Goal: Transaction & Acquisition: Register for event/course

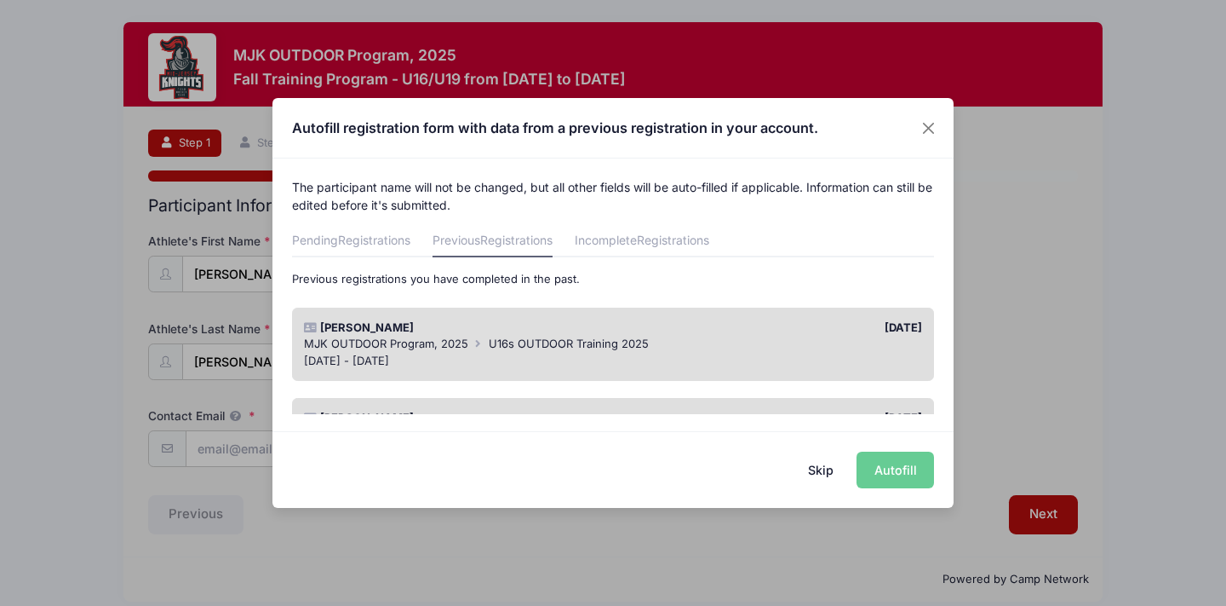
click at [912, 476] on div "Skip Autofill" at bounding box center [613, 469] width 681 height 76
click at [823, 468] on button "Skip" at bounding box center [821, 469] width 60 height 37
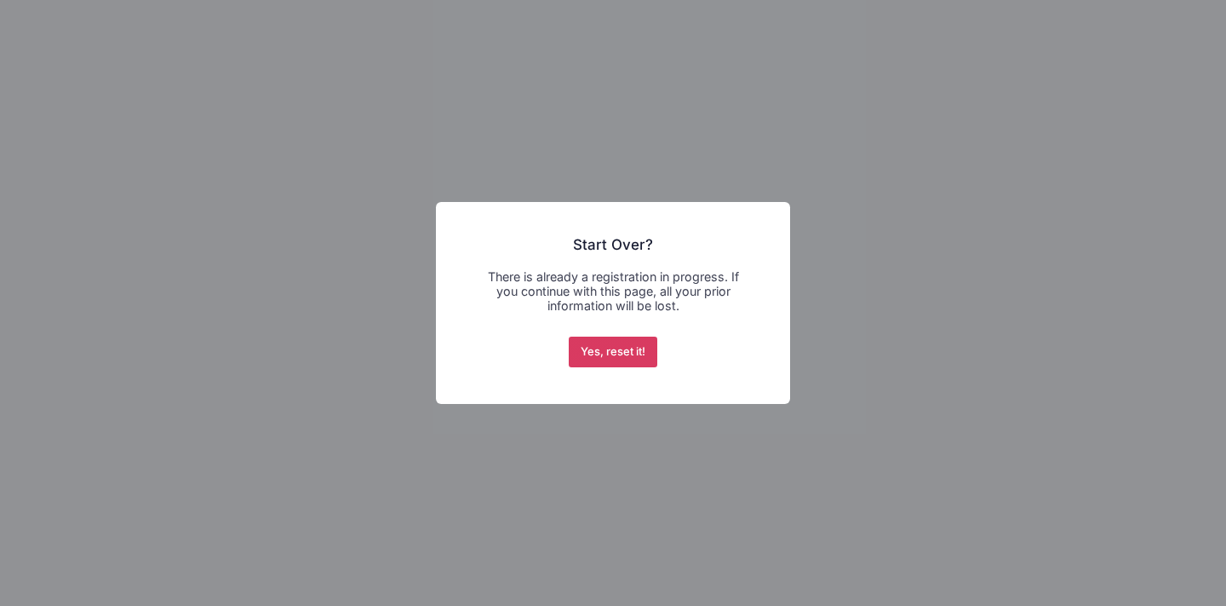
click at [592, 356] on button "Yes, reset it!" at bounding box center [613, 351] width 89 height 31
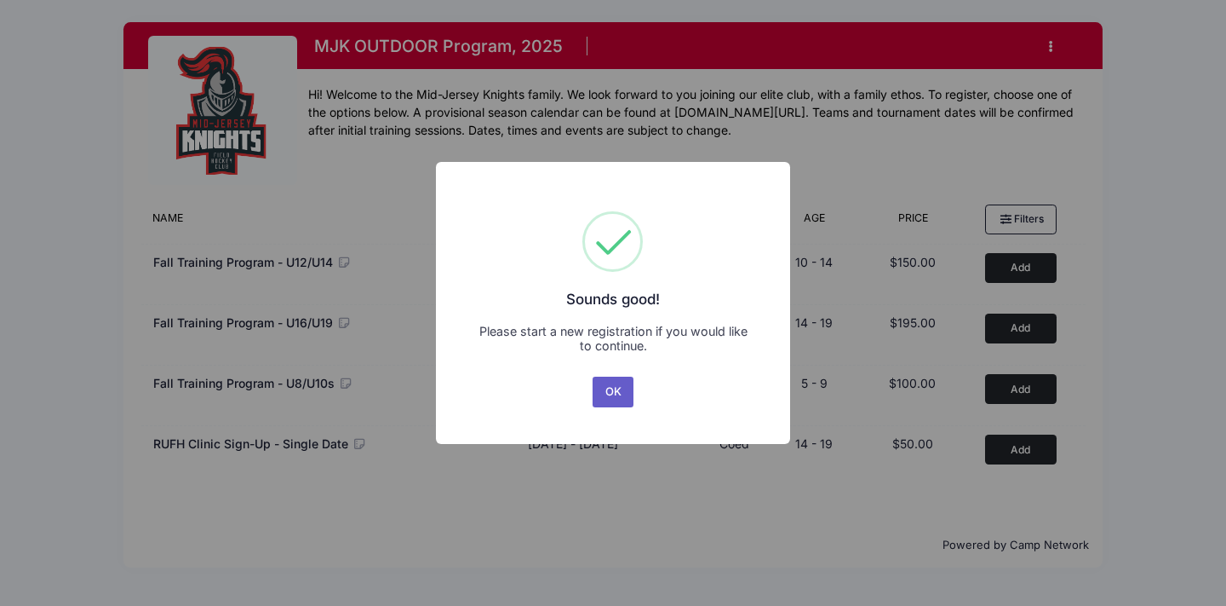
click at [608, 387] on button "OK" at bounding box center [613, 391] width 41 height 31
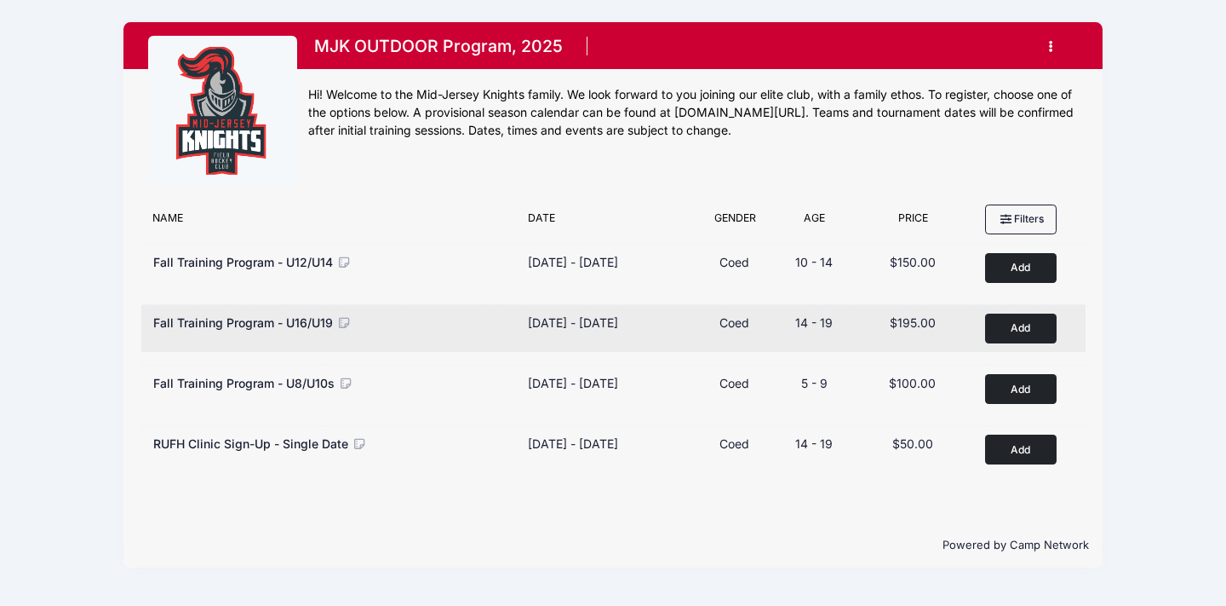
click at [1030, 326] on button "Add to Cart" at bounding box center [1021, 328] width 72 height 30
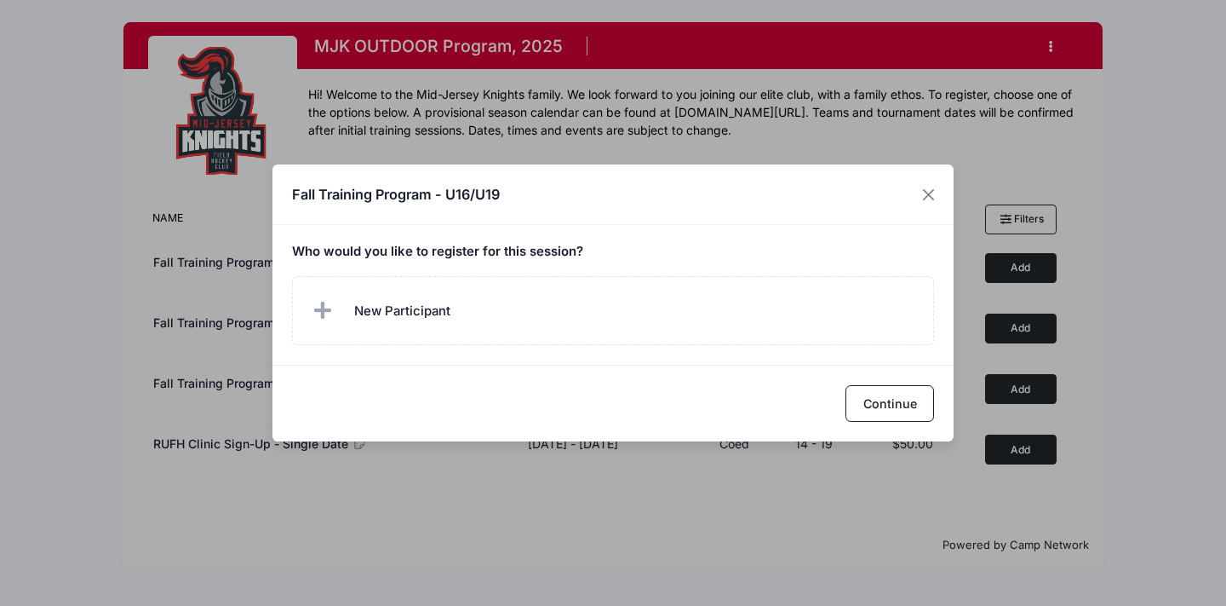
click at [422, 307] on span "New Participant" at bounding box center [402, 310] width 96 height 19
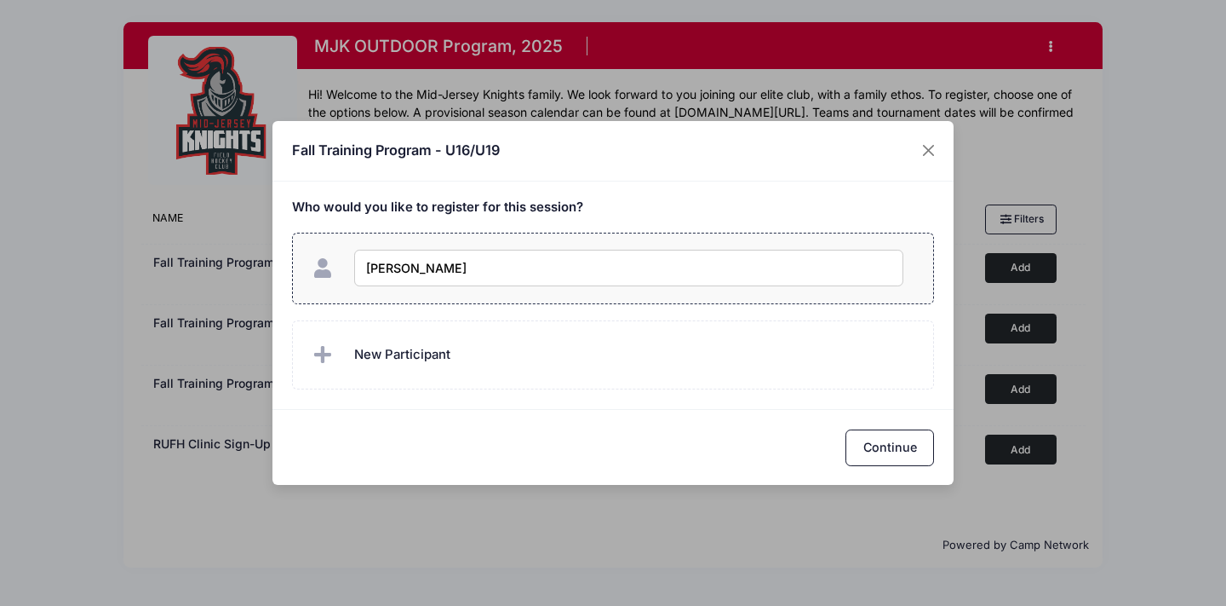
type input "[PERSON_NAME]"
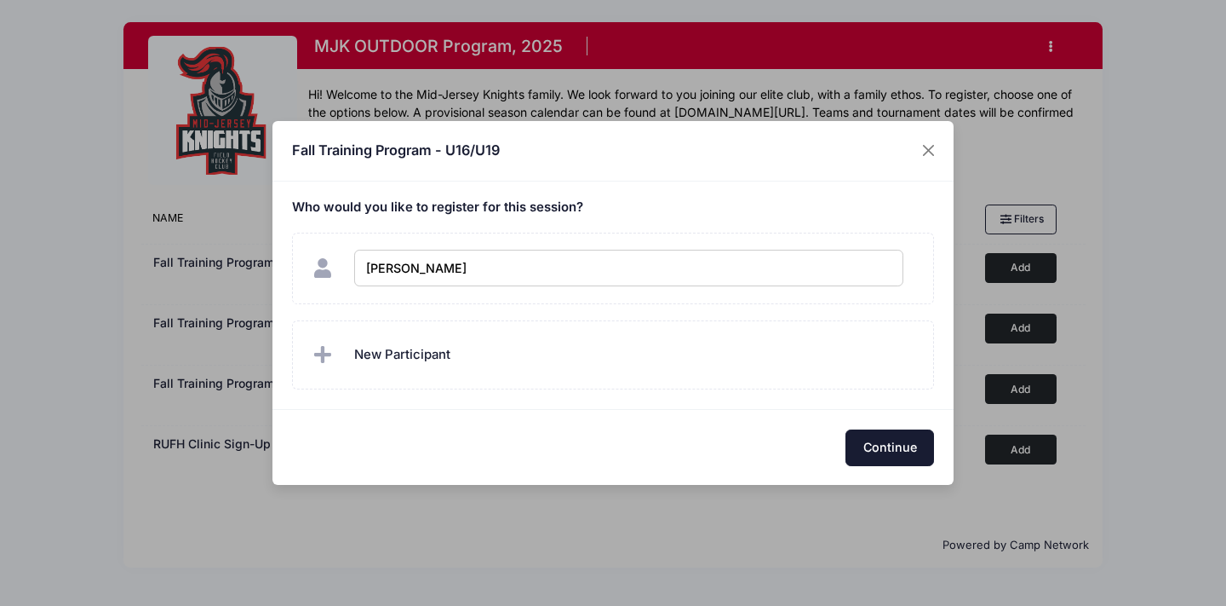
checkbox input "true"
click at [860, 439] on button "Continue" at bounding box center [890, 447] width 89 height 37
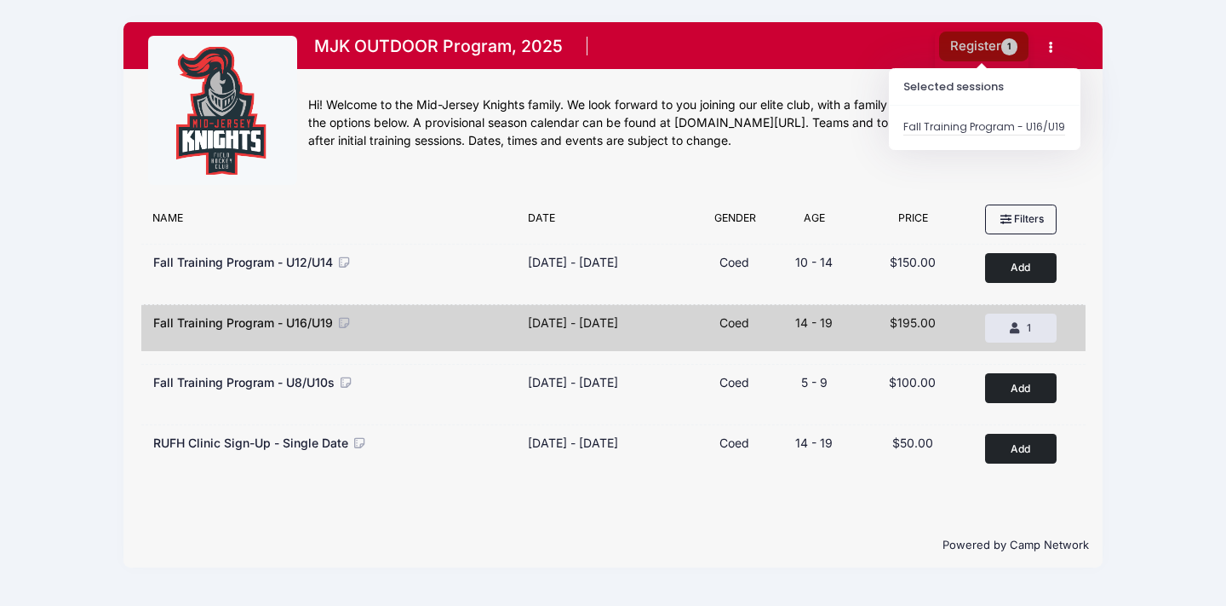
click at [967, 54] on button "Register 1" at bounding box center [984, 47] width 90 height 30
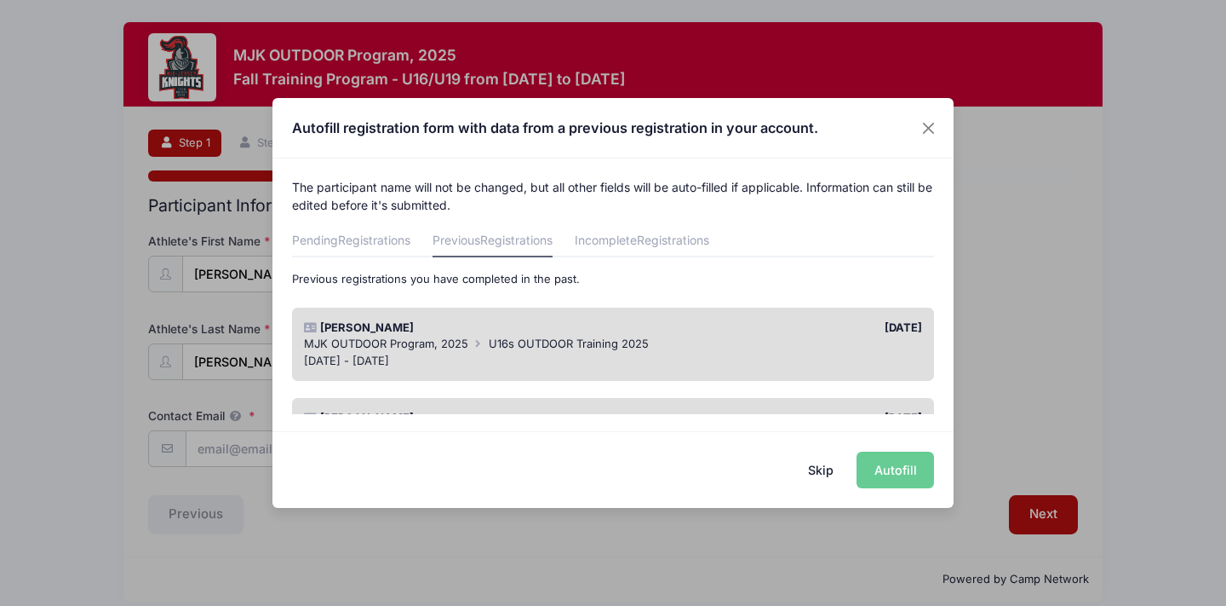
click at [756, 341] on div "MJK OUTDOOR Program, 2025 U16s OUTDOOR Training 2025" at bounding box center [613, 344] width 619 height 17
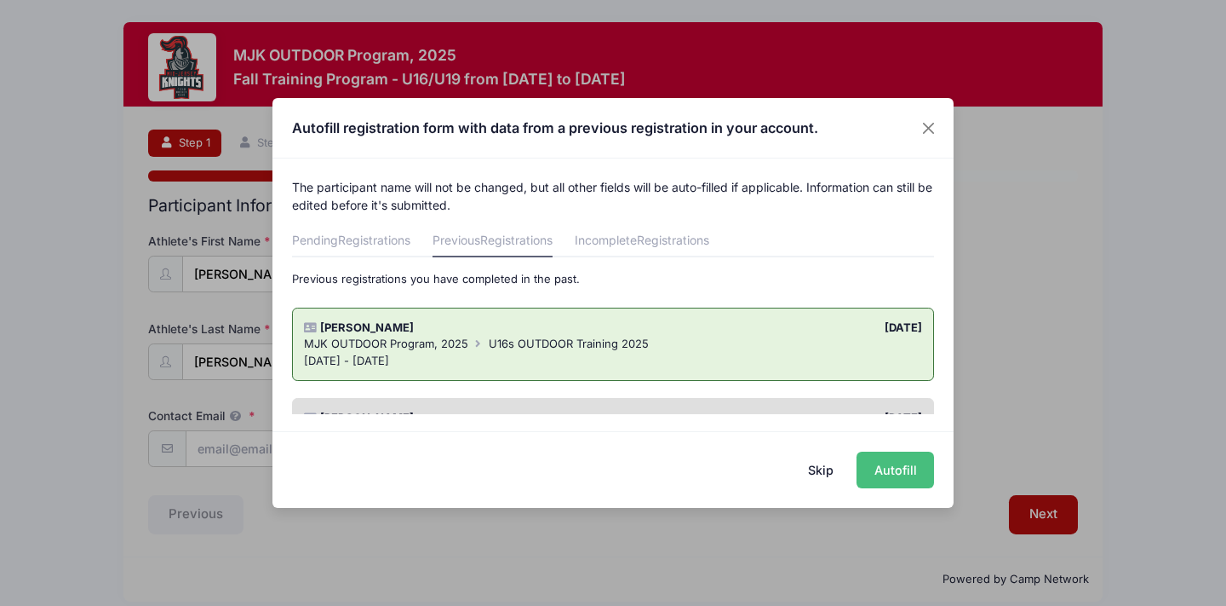
click at [886, 469] on button "Autofill" at bounding box center [896, 469] width 78 height 37
type input "firstpeak@icloud.com"
select select "[DEMOGRAPHIC_DATA]"
type input "10/24/2010"
type input "820 woodwild dr"
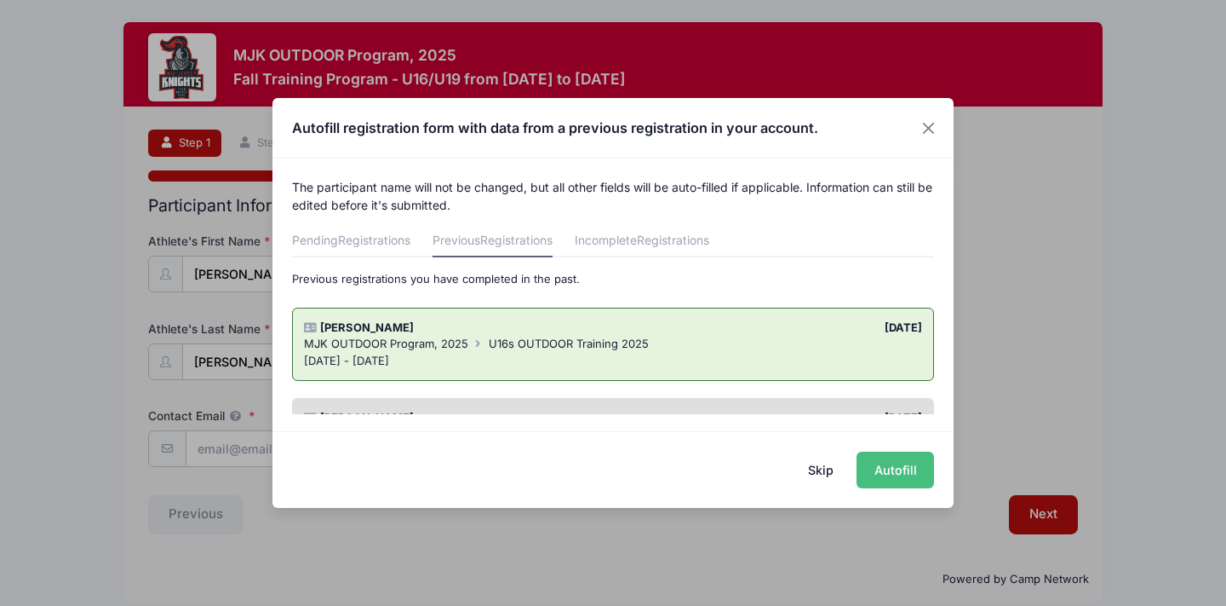
type input "point pleasant"
select select "NJ"
type input "08742"
select select "Grade: 8th"
type input "Memorial Middle School"
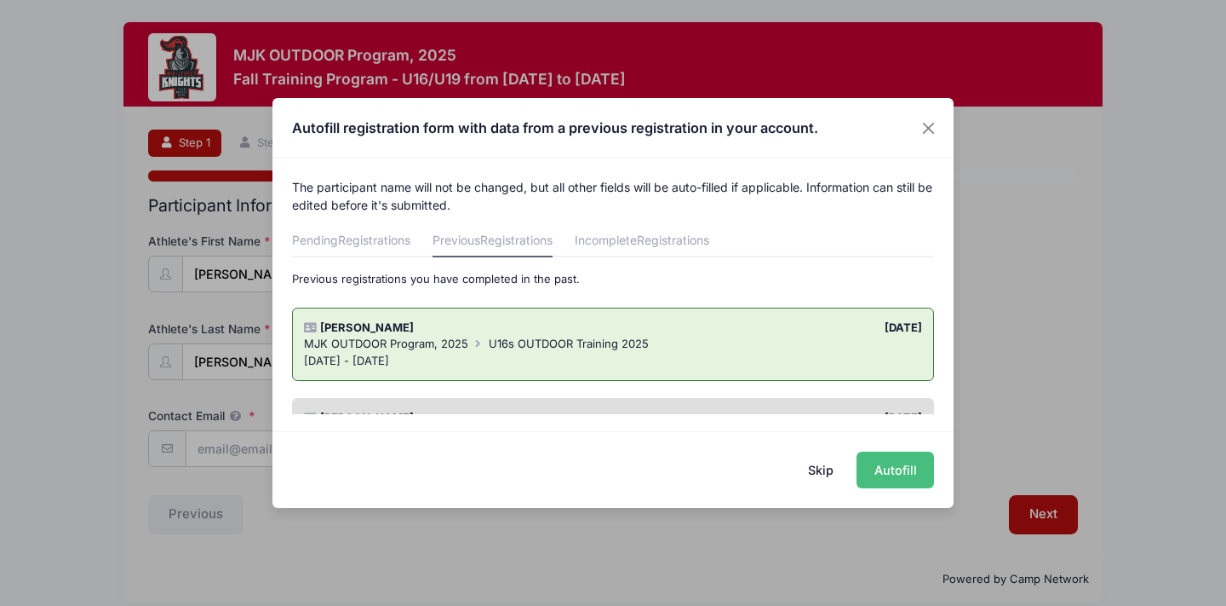
select select "Intermediate"
select select "4"
select select "Field Player"
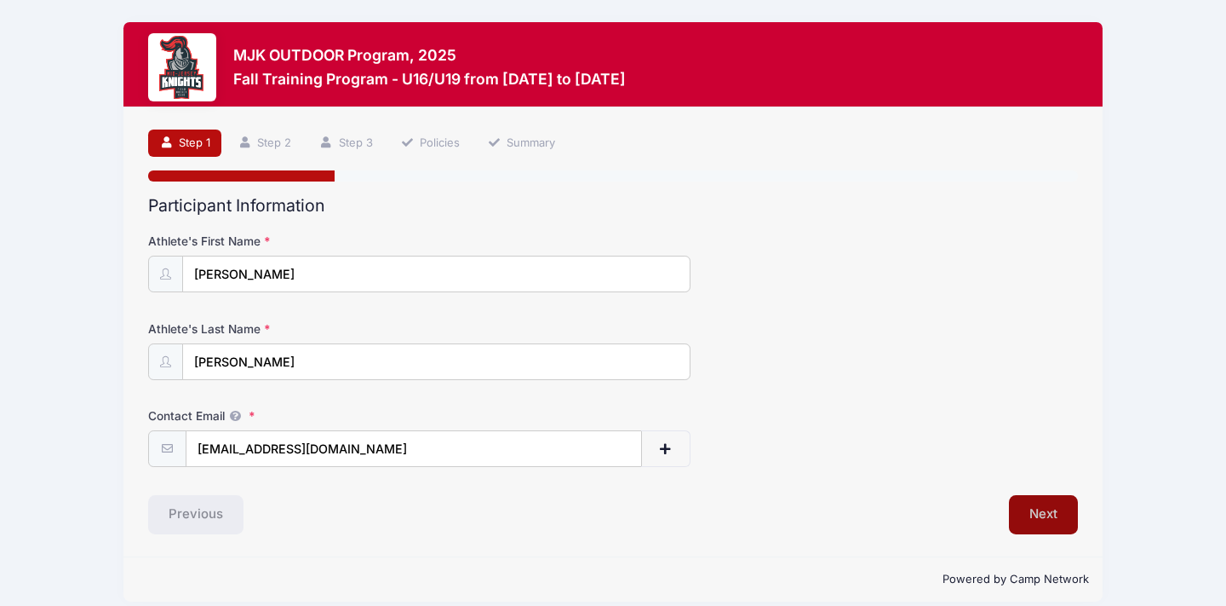
click at [1037, 511] on button "Next" at bounding box center [1043, 514] width 69 height 39
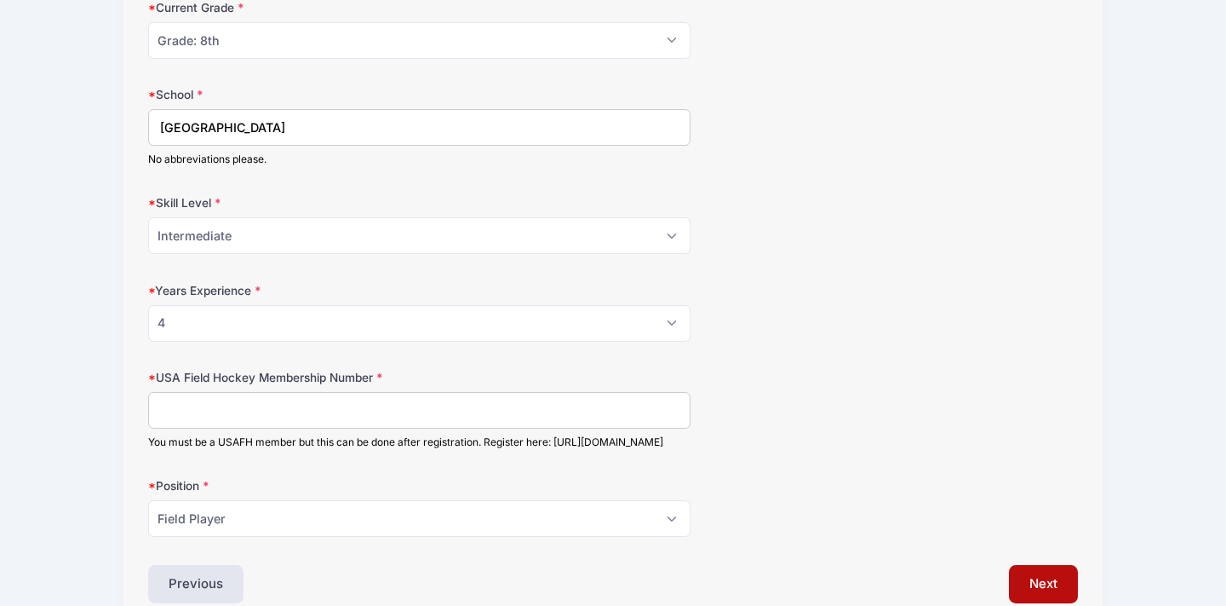
scroll to position [990, 0]
click at [310, 129] on input "Memorial Middle School" at bounding box center [419, 126] width 543 height 37
type input "M"
type input "Point Pleasant Boro High School"
select select "5"
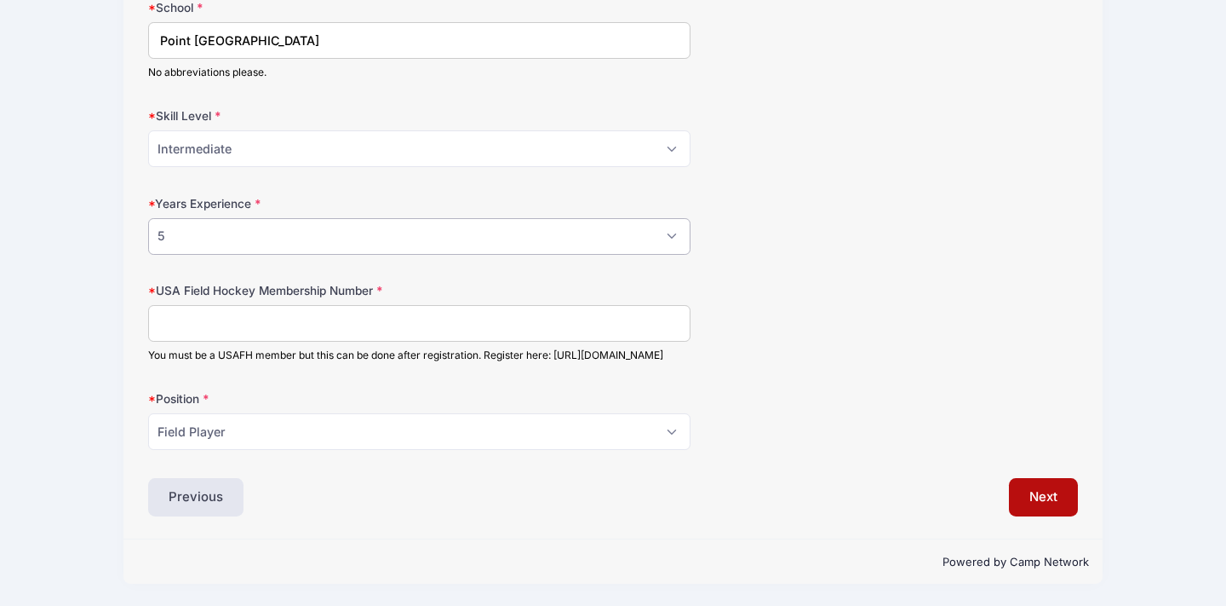
scroll to position [1084, 0]
click at [1034, 493] on button "Next" at bounding box center [1043, 497] width 69 height 39
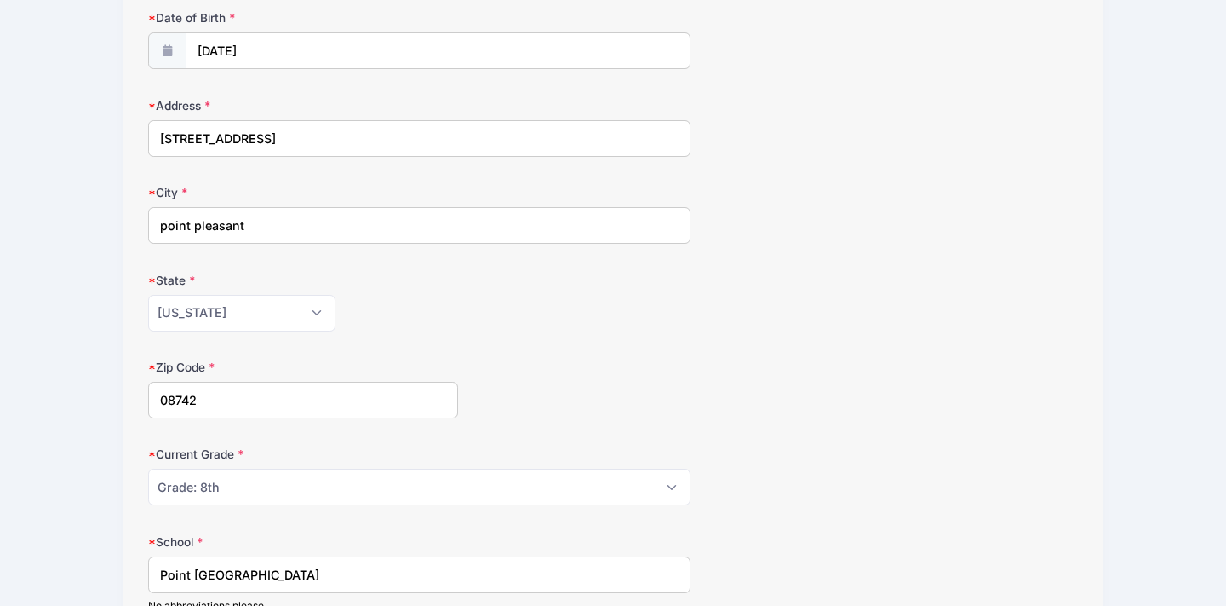
scroll to position [353, 0]
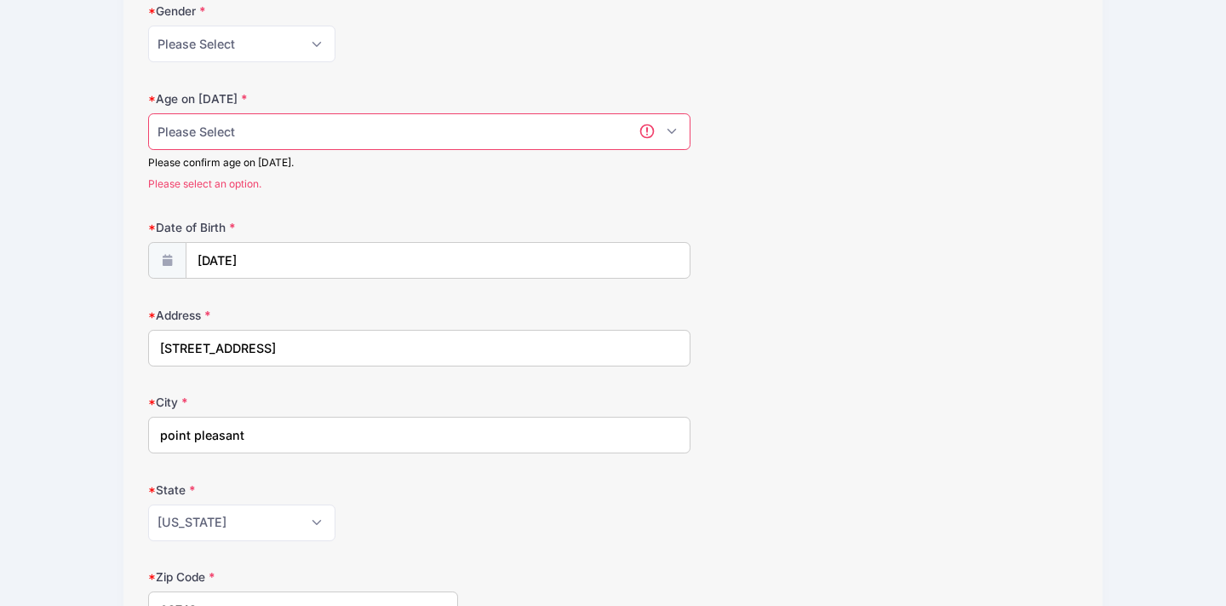
select select "14"
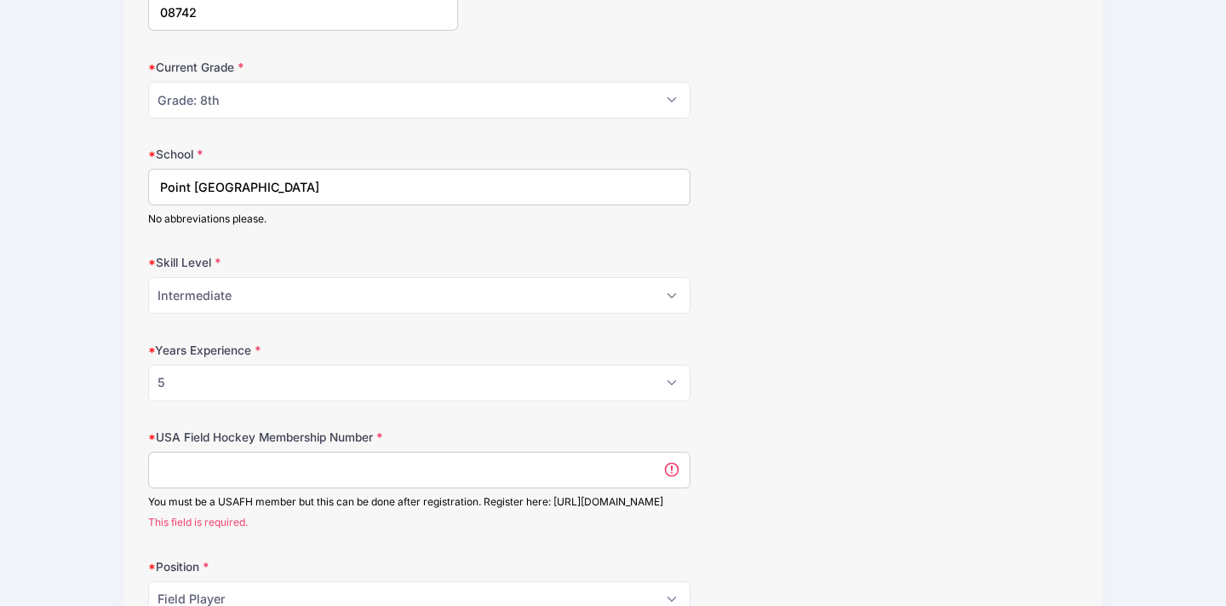
scroll to position [930, 0]
select select "Grade: 9th"
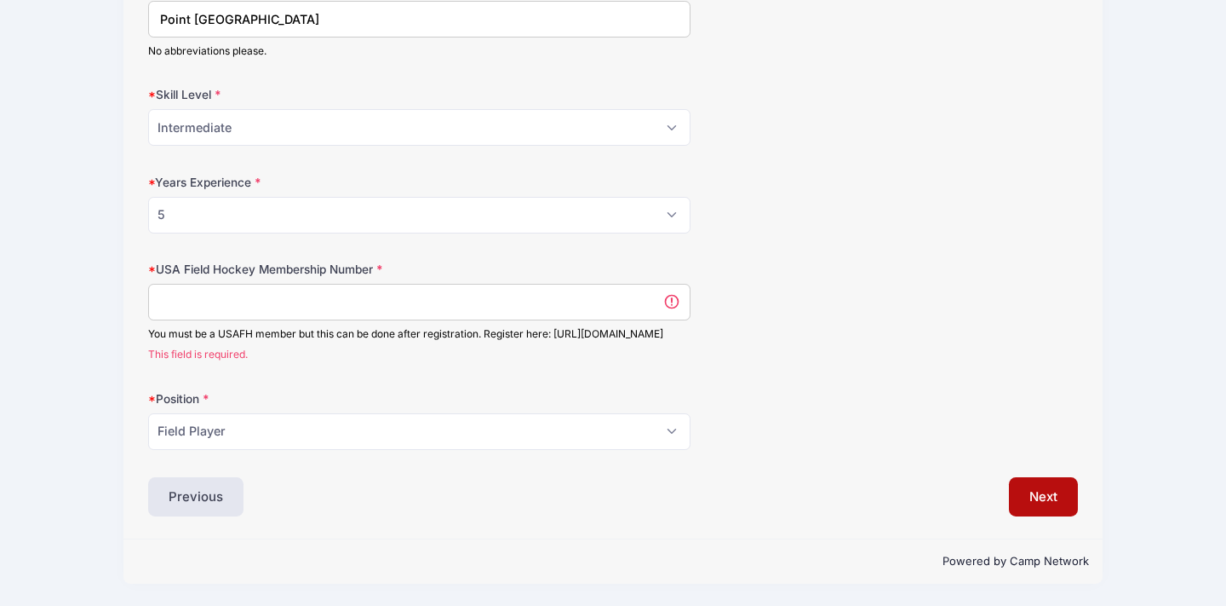
scroll to position [1105, 0]
click at [1038, 498] on button "Next" at bounding box center [1043, 496] width 69 height 39
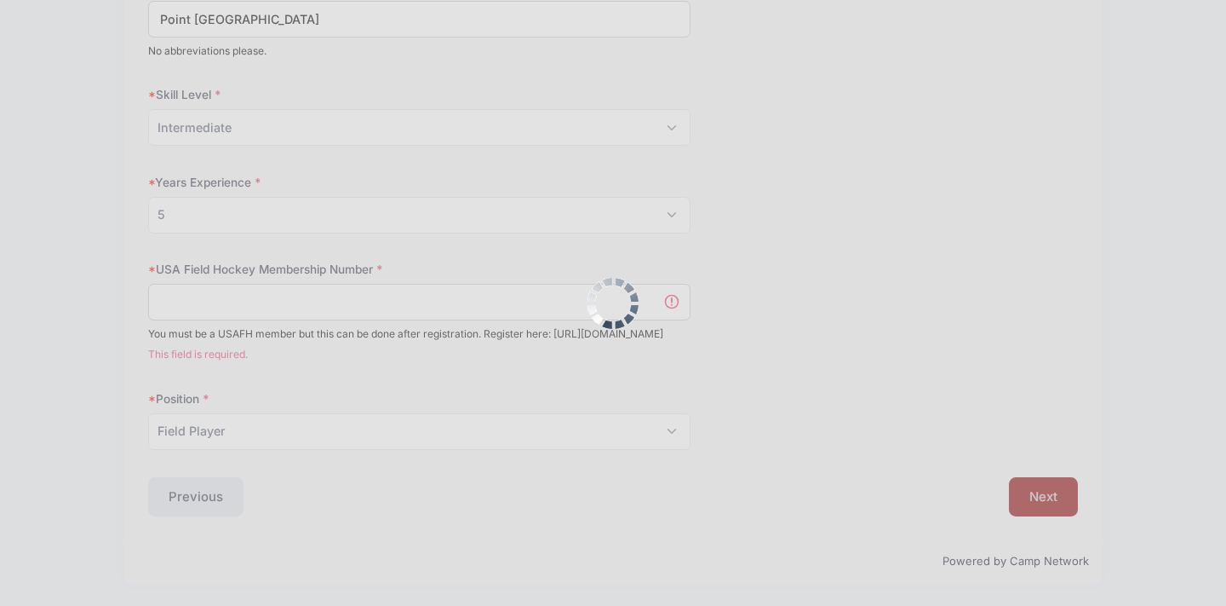
scroll to position [0, 0]
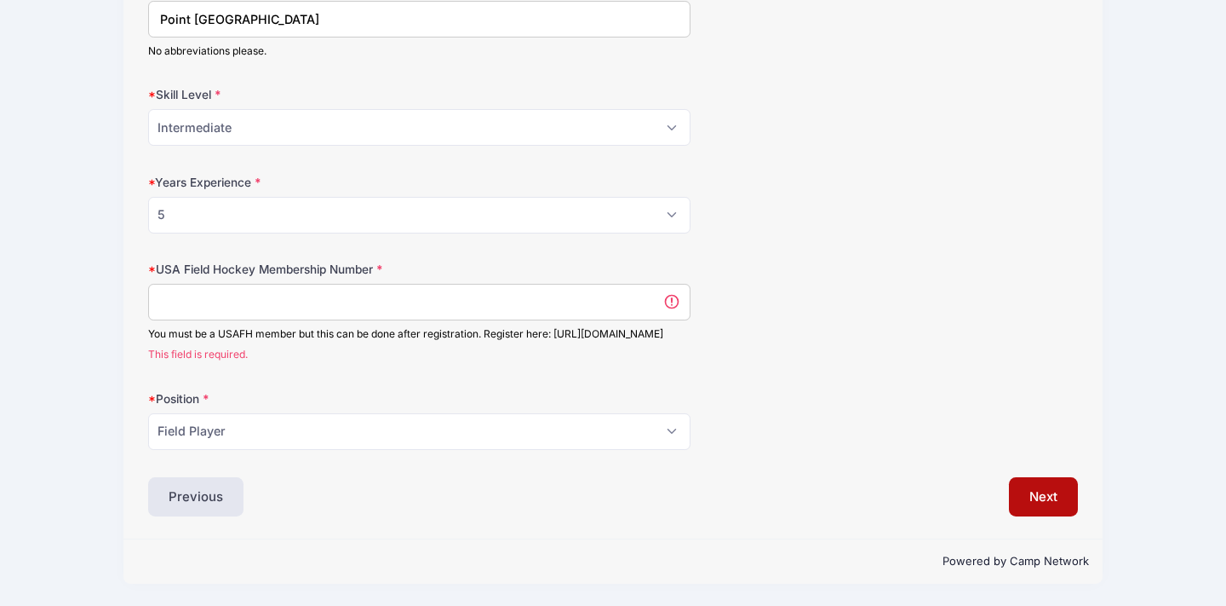
click at [215, 284] on input "USA Field Hockey Membership Number" at bounding box center [419, 302] width 543 height 37
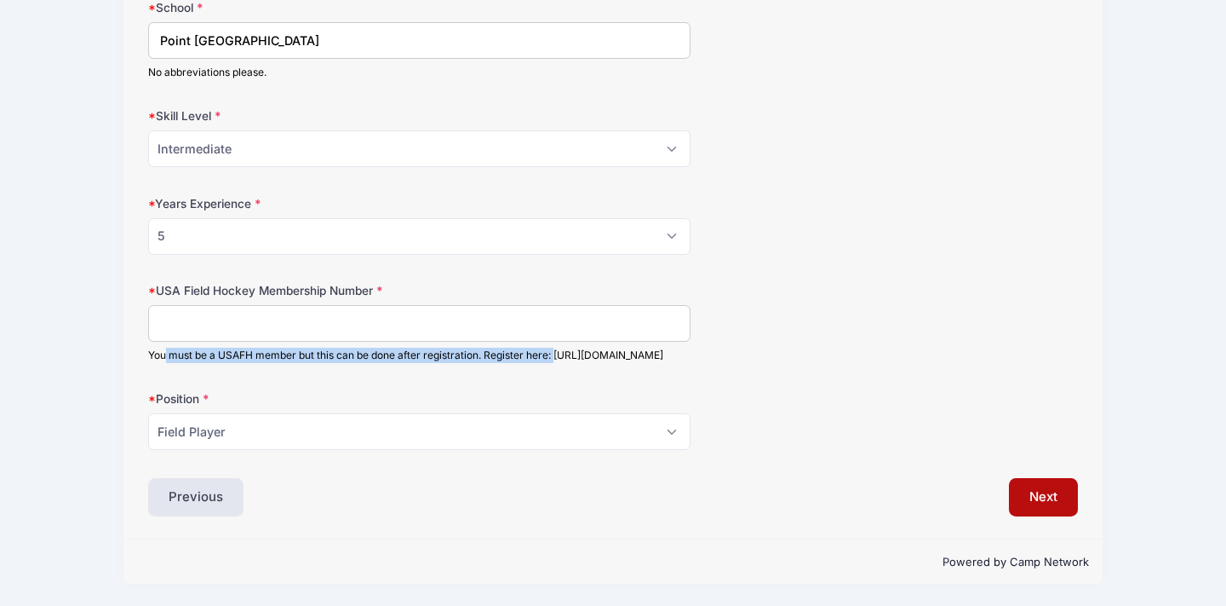
drag, startPoint x: 150, startPoint y: 333, endPoint x: 152, endPoint y: 349, distance: 16.4
click at [156, 348] on div "You must be a USAFH member but this can be done after registration. Register he…" at bounding box center [419, 354] width 543 height 15
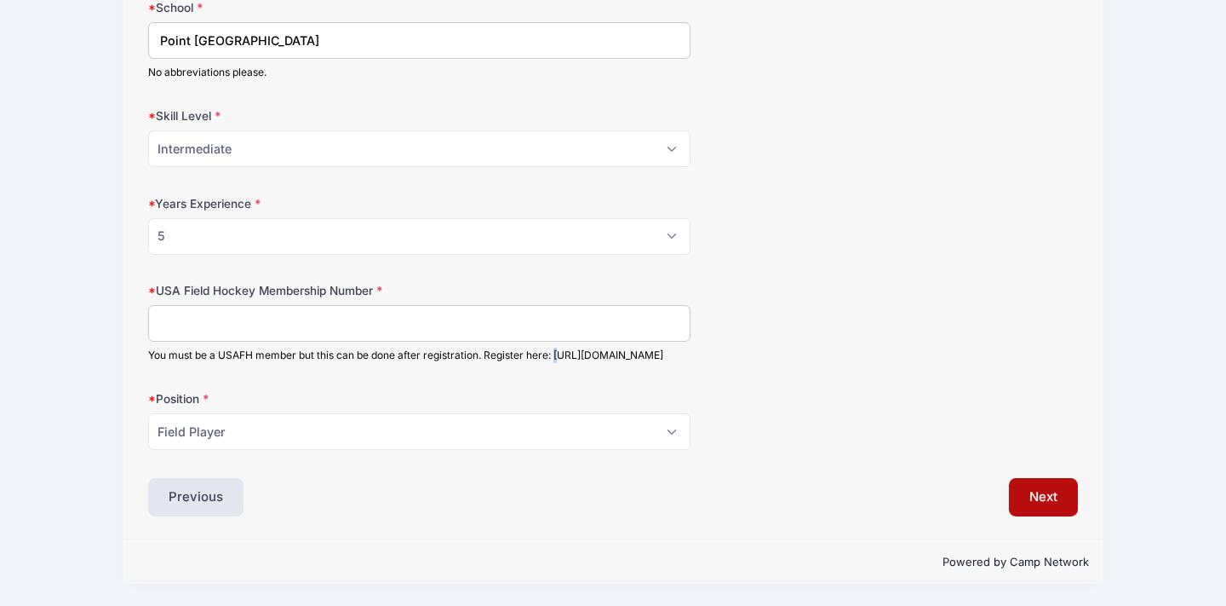
drag, startPoint x: 149, startPoint y: 354, endPoint x: 384, endPoint y: 371, distance: 235.7
copy form "https://usafieldhockey.webpoint.us/wp/Memberships/Join.wp"
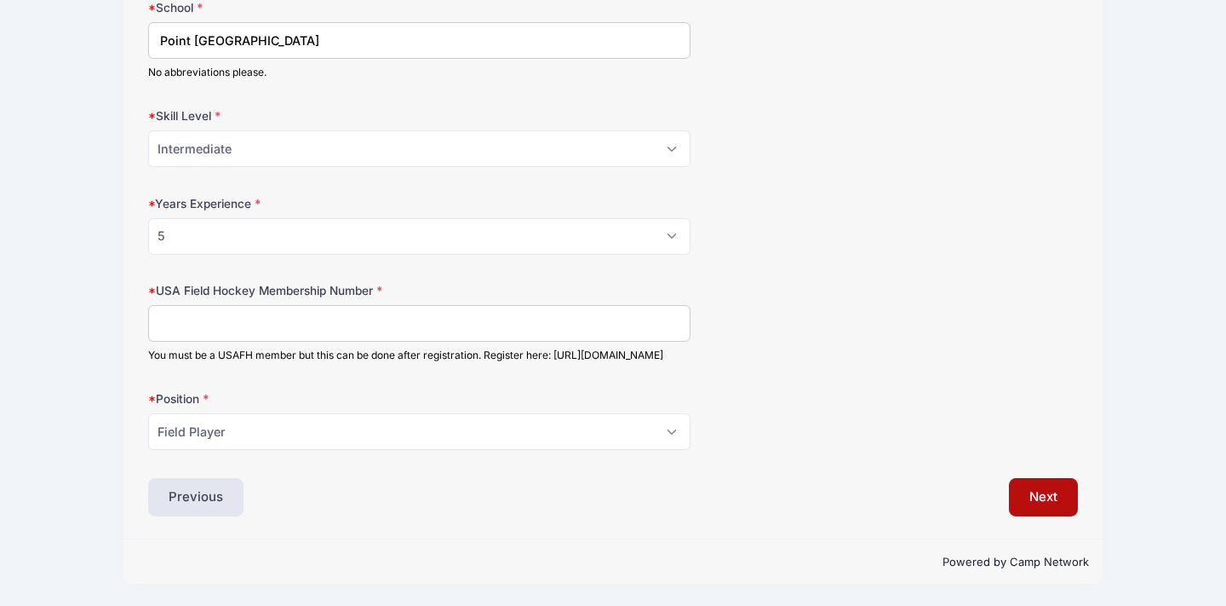
click at [531, 322] on input "USA Field Hockey Membership Number" at bounding box center [419, 323] width 543 height 37
paste input "2000422514"
type input "2000422514"
click at [1038, 498] on button "Next" at bounding box center [1043, 497] width 69 height 39
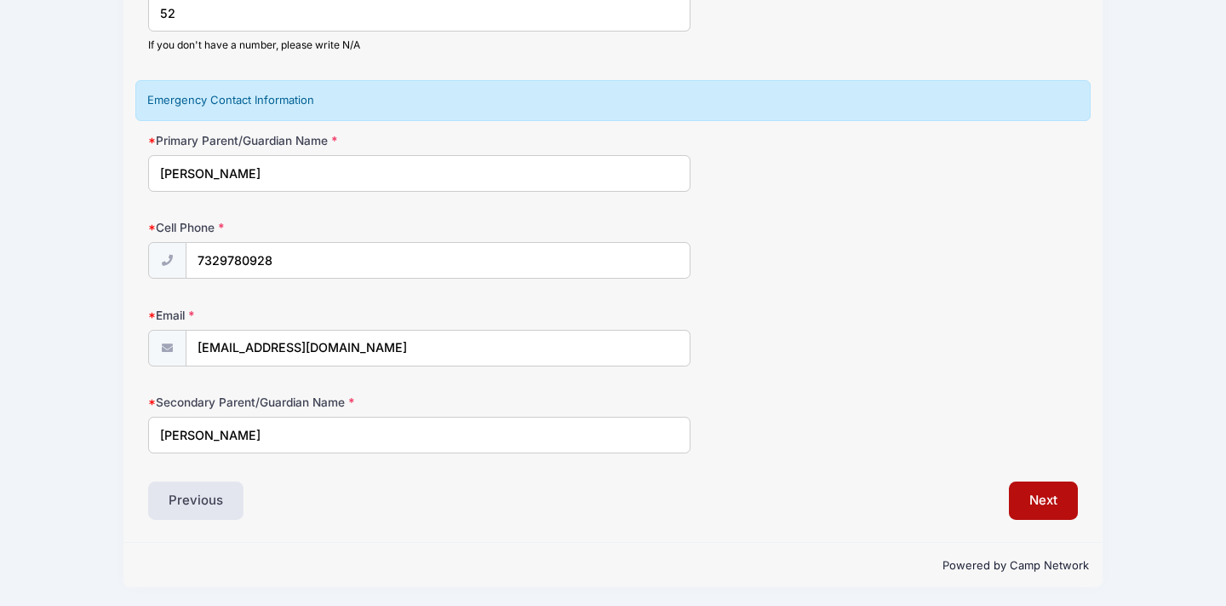
scroll to position [260, 0]
click at [1042, 505] on button "Next" at bounding box center [1043, 501] width 69 height 39
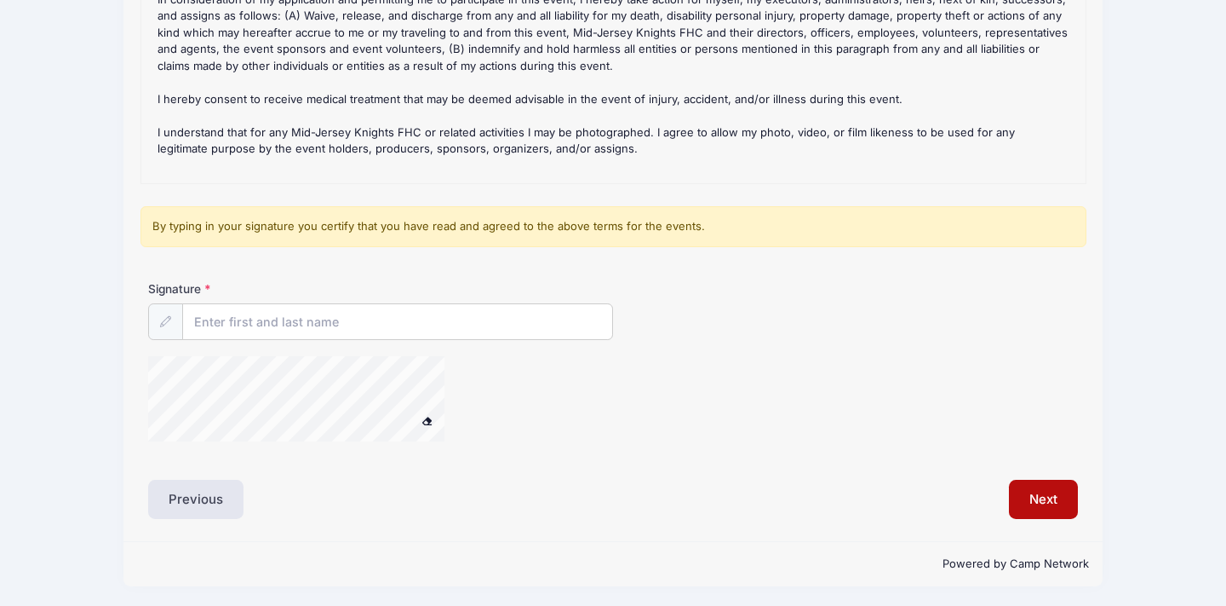
scroll to position [310, 0]
click at [345, 323] on input "Signature" at bounding box center [397, 323] width 429 height 37
type input "James Schofield"
click at [1035, 499] on button "Next" at bounding box center [1043, 499] width 69 height 39
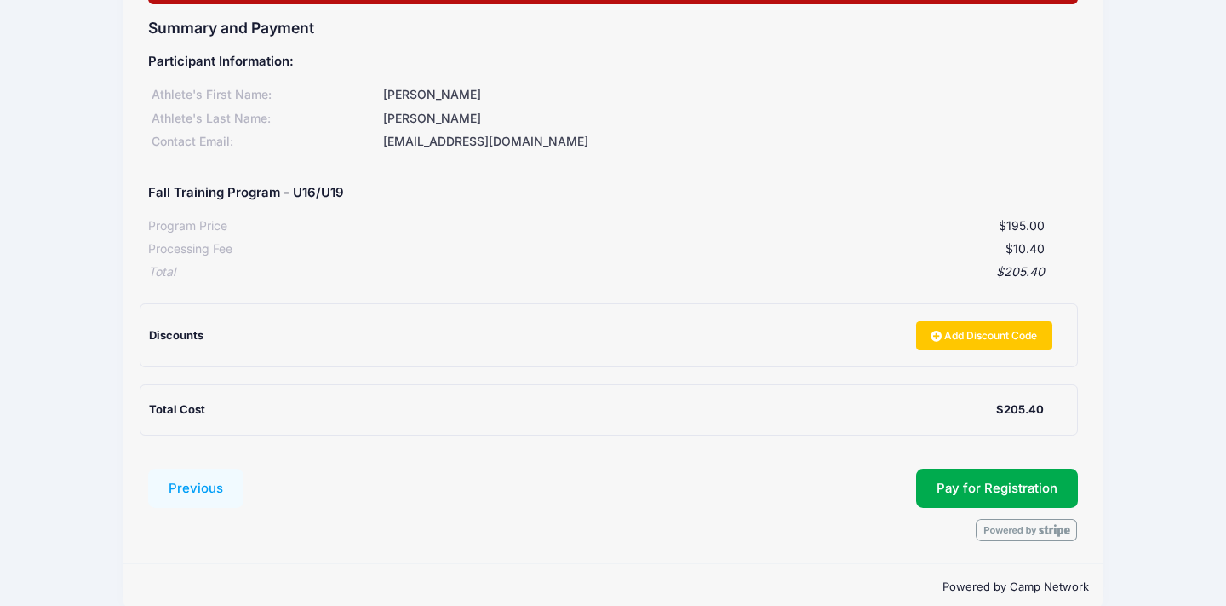
scroll to position [177, 0]
click at [966, 330] on link "Add Discount Code" at bounding box center [984, 335] width 136 height 29
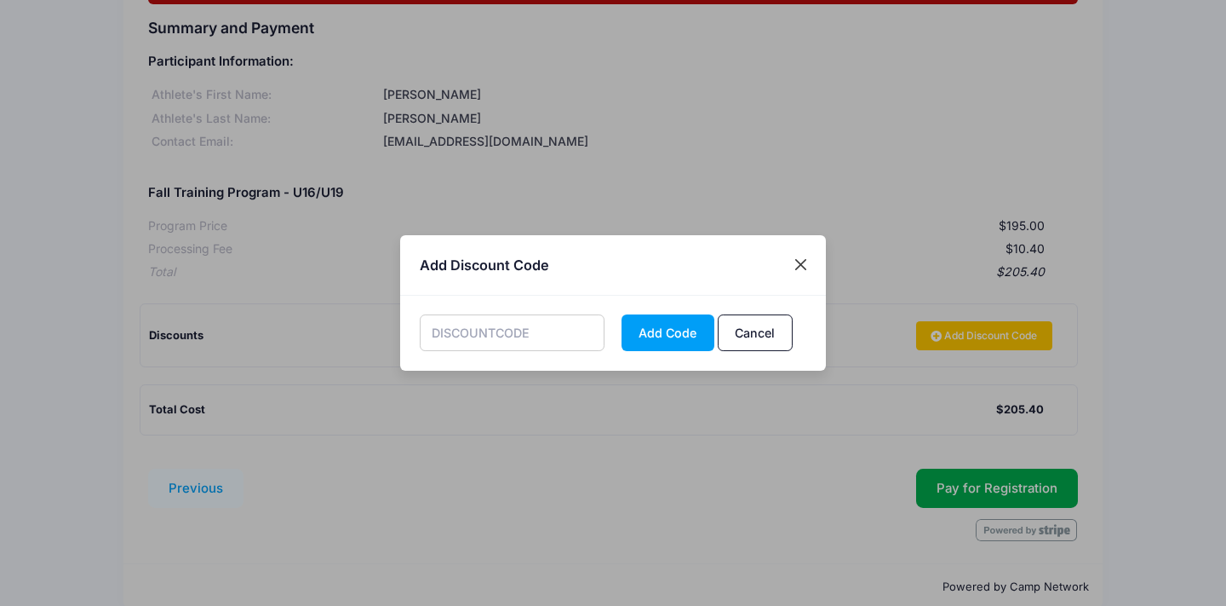
click at [795, 265] on button "Close" at bounding box center [801, 265] width 31 height 31
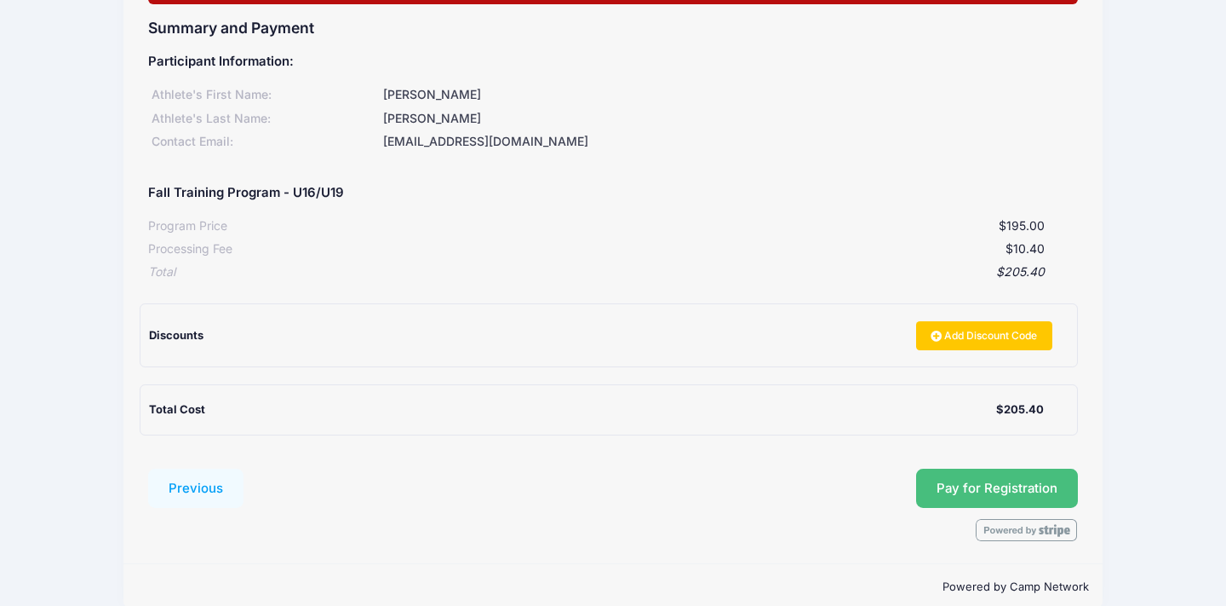
click at [1010, 479] on button "Pay for Registration" at bounding box center [997, 487] width 162 height 39
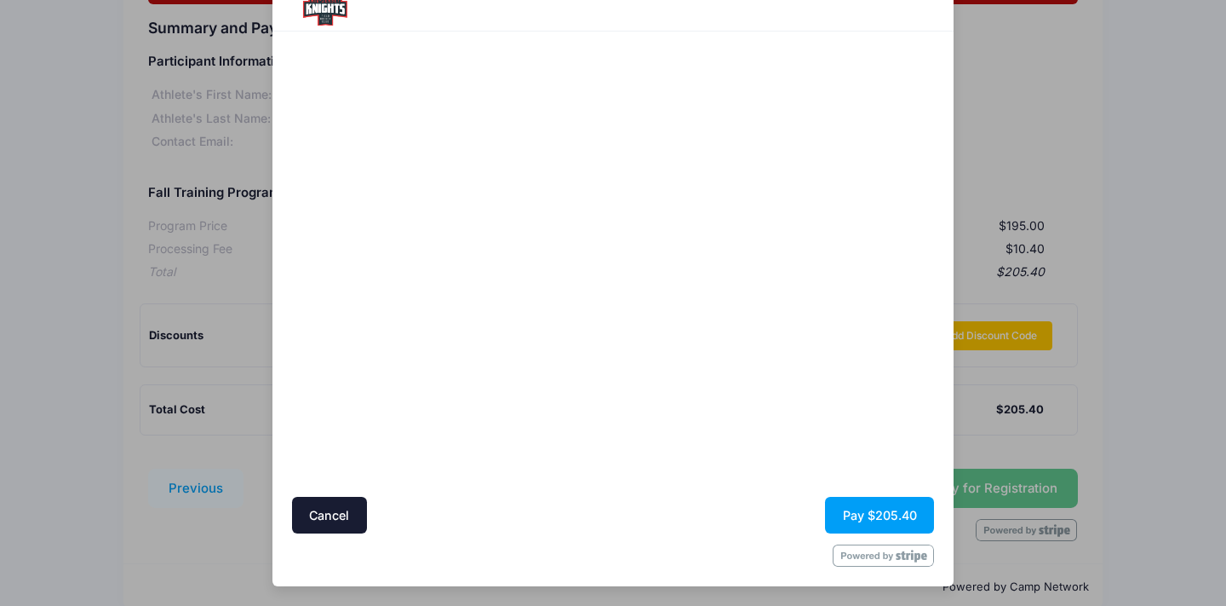
scroll to position [78, 0]
click at [863, 511] on button "Pay $205.40" at bounding box center [879, 515] width 109 height 37
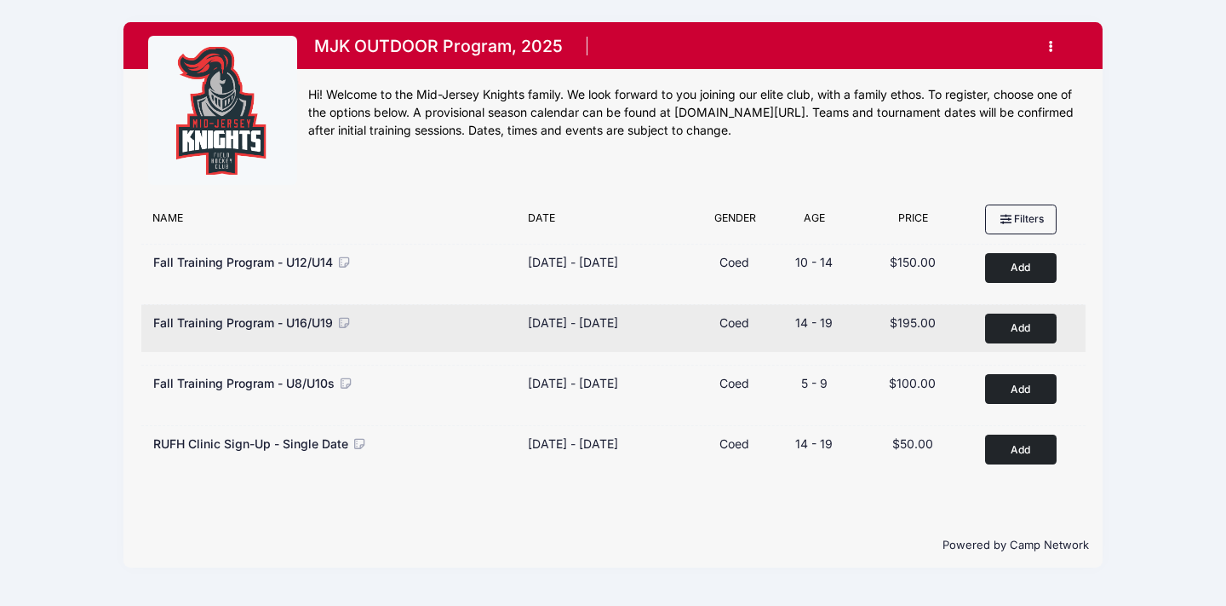
click at [558, 319] on div "Sep 14 - Oct 19, 2025" at bounding box center [573, 322] width 90 height 18
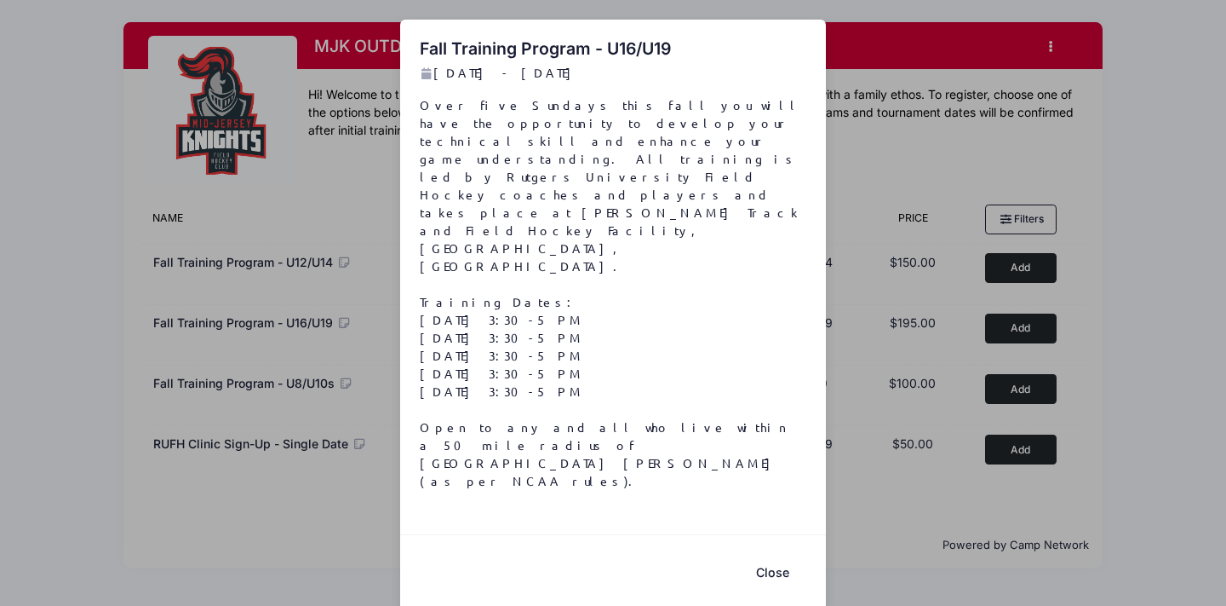
click at [774, 554] on button "Close" at bounding box center [772, 572] width 68 height 37
